Goal: Find specific page/section: Find specific page/section

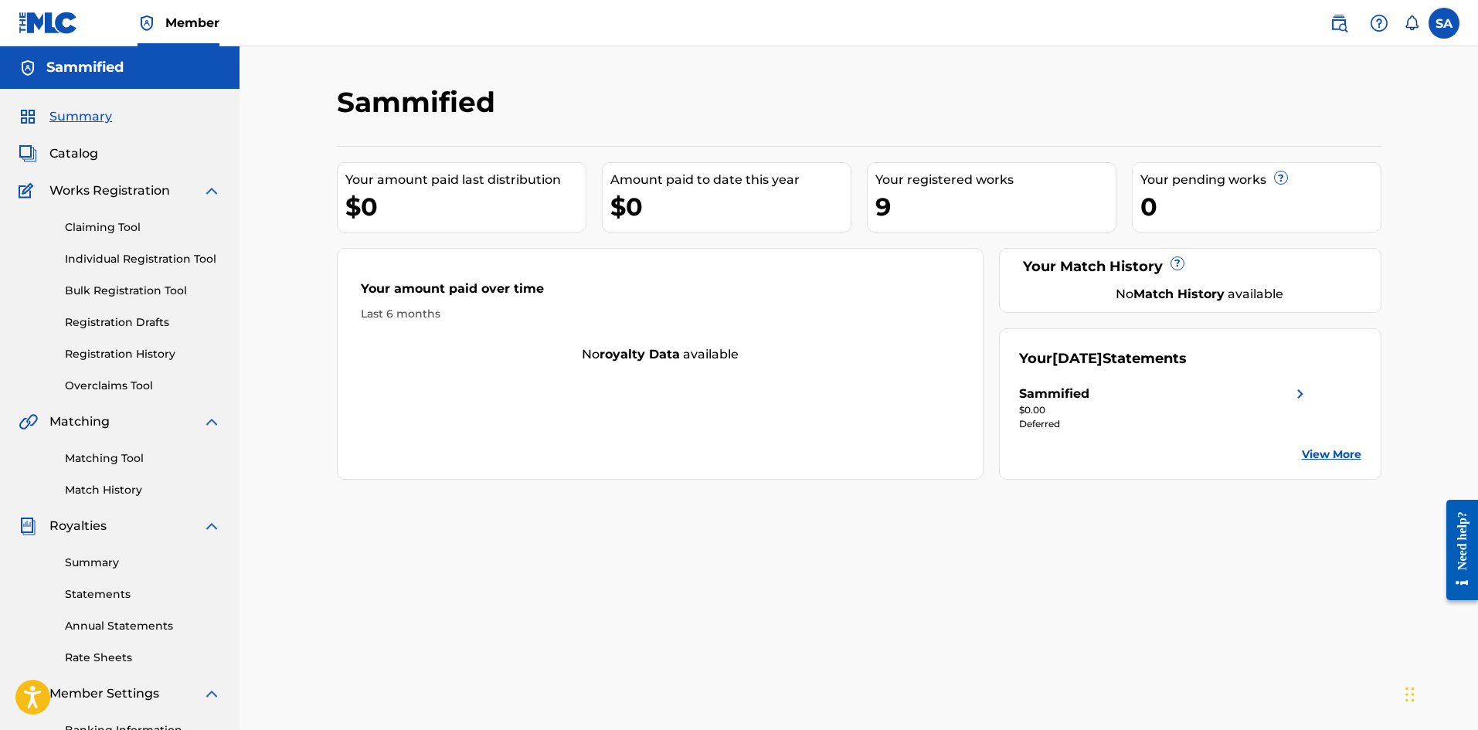
click at [1306, 393] on img at bounding box center [1300, 394] width 19 height 19
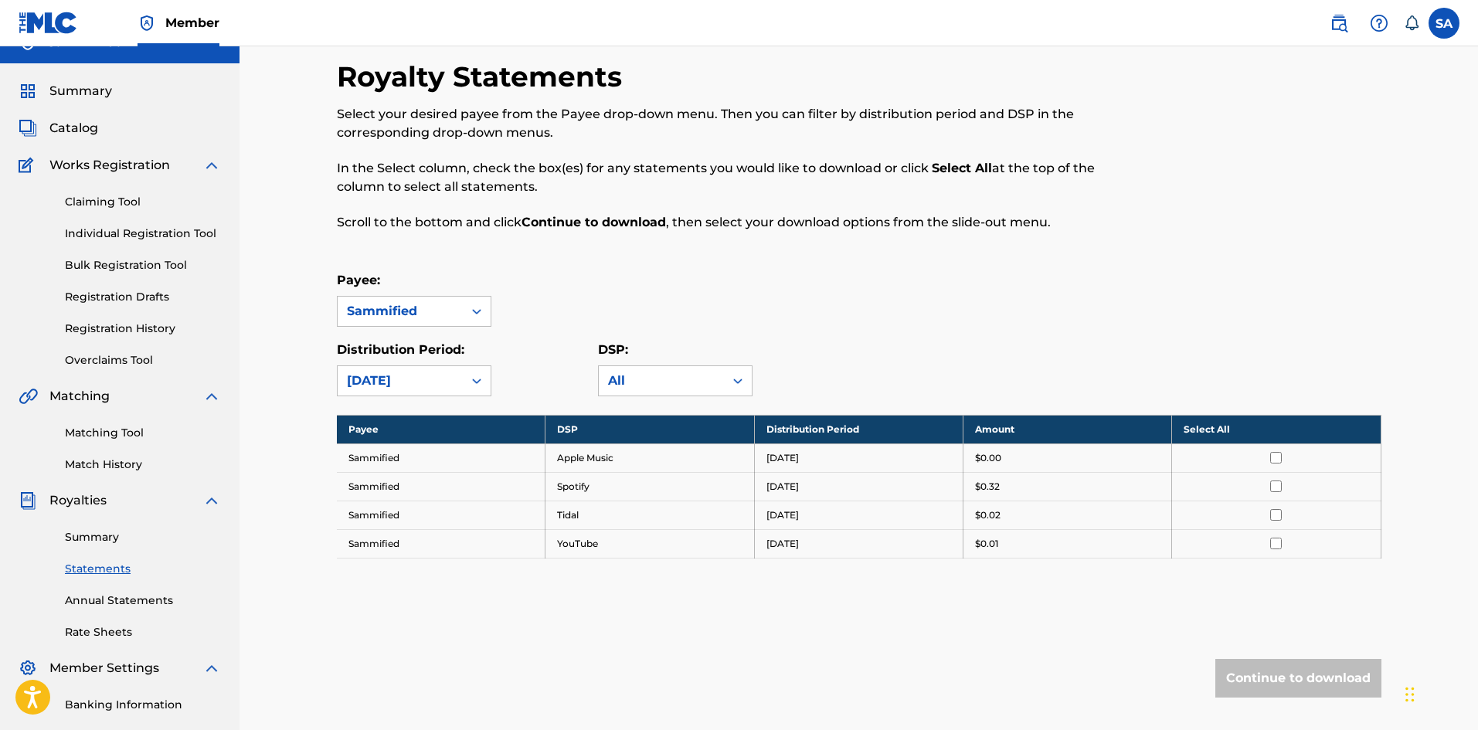
scroll to position [25, 0]
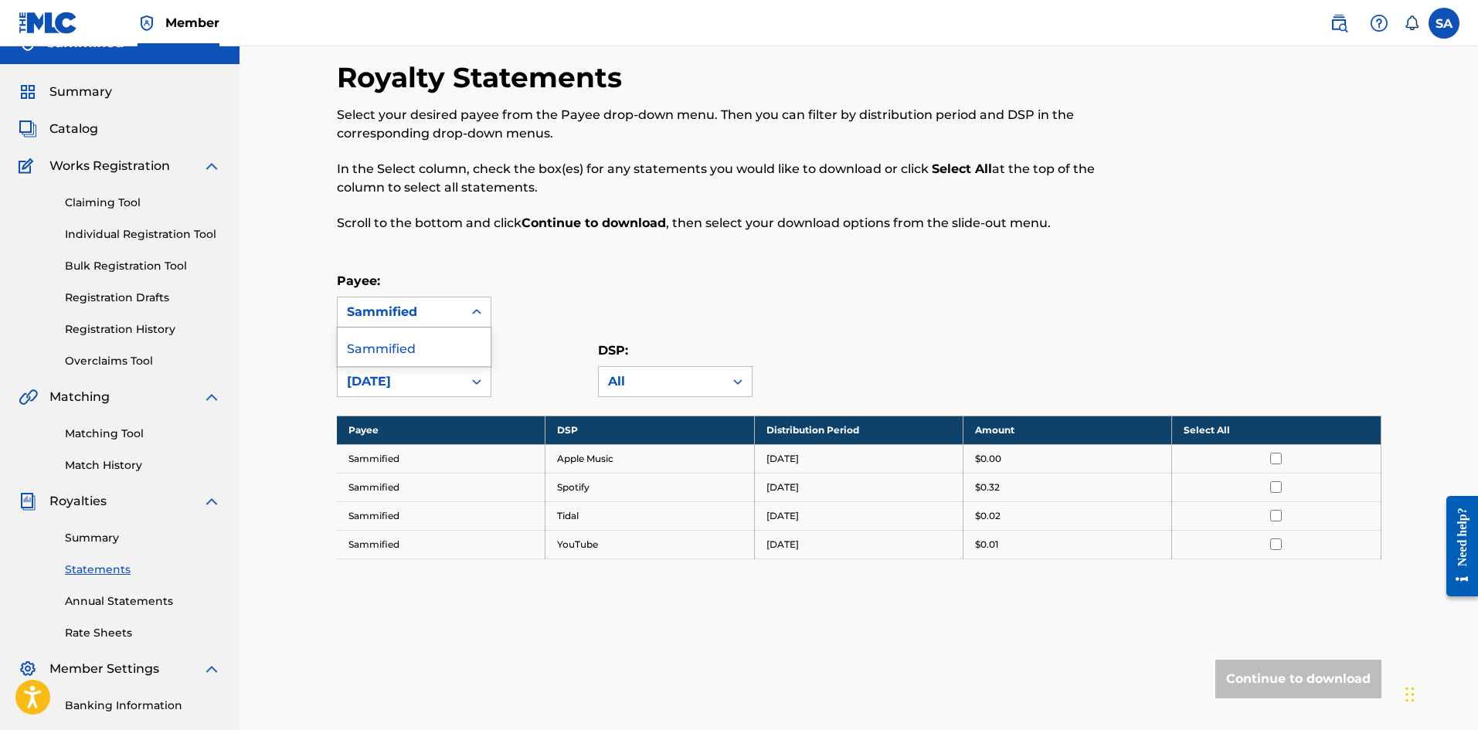
click at [468, 312] on div at bounding box center [477, 312] width 28 height 28
click at [738, 382] on icon at bounding box center [737, 381] width 15 height 15
click at [60, 136] on span "Catalog" at bounding box center [73, 129] width 49 height 19
